Goal: Check status: Check status

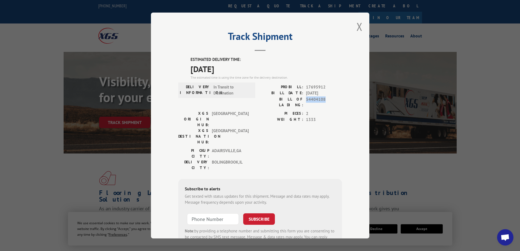
drag, startPoint x: 323, startPoint y: 98, endPoint x: 304, endPoint y: 98, distance: 19.9
click at [306, 98] on span "54404108" at bounding box center [324, 101] width 36 height 11
copy span "54404108"
click at [357, 24] on button "Close modal" at bounding box center [359, 26] width 6 height 14
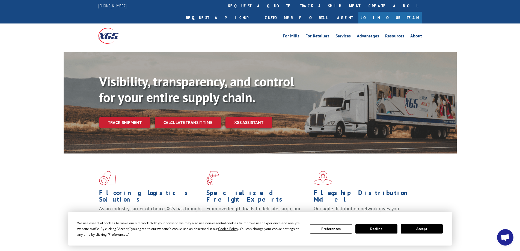
click at [296, 5] on link "track a shipment" at bounding box center [330, 6] width 68 height 12
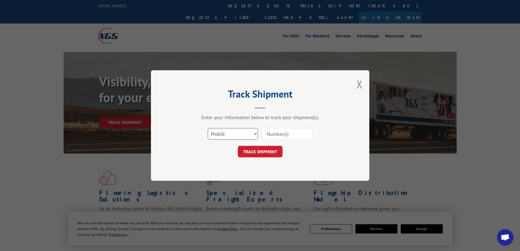
click at [254, 134] on select "Select category... Probill BOL PO" at bounding box center [233, 133] width 50 height 11
select select "bol"
click at [208, 128] on select "Select category... Probill BOL PO" at bounding box center [233, 133] width 50 height 11
click at [275, 134] on input at bounding box center [287, 133] width 50 height 11
paste input "54404108"
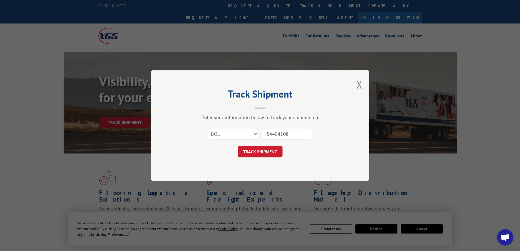
type input "54404108"
click at [267, 150] on button "TRACK SHIPMENT" at bounding box center [260, 151] width 45 height 11
